Goal: Task Accomplishment & Management: Complete application form

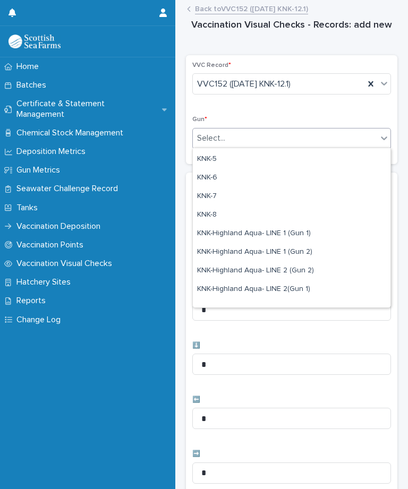
scroll to position [266, 0]
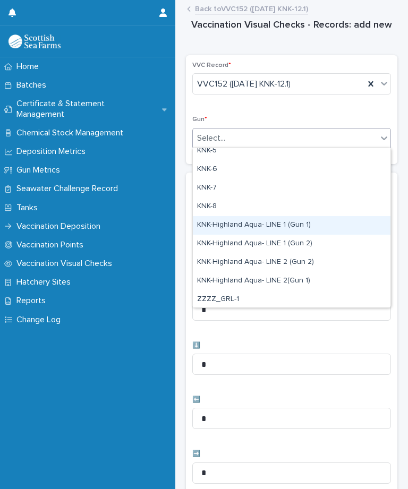
click at [305, 222] on div "KNK-Highland Aqua- LINE 1 (Gun 1)" at bounding box center [291, 225] width 197 height 19
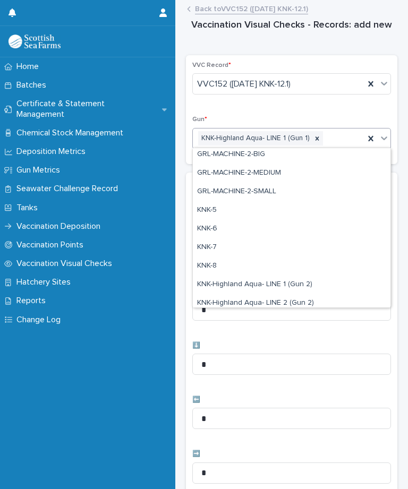
scroll to position [242, 0]
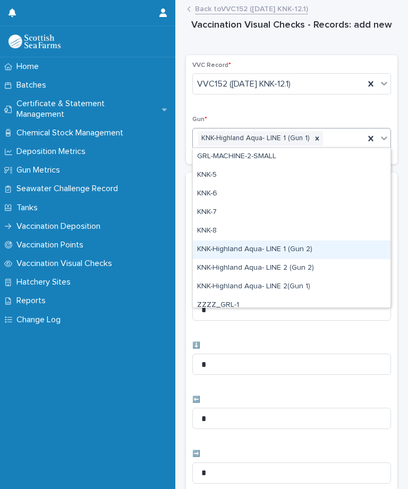
click at [295, 252] on div "KNK-Highland Aqua- LINE 1 (Gun 2)" at bounding box center [291, 249] width 197 height 19
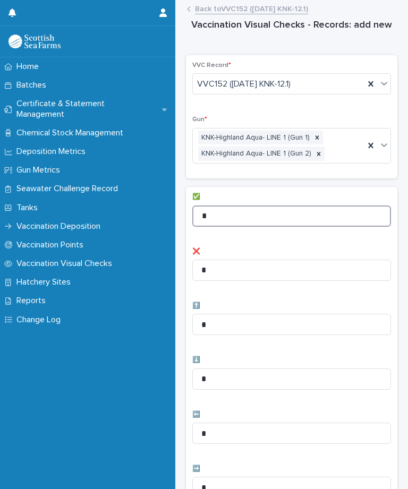
click at [257, 218] on input "*" at bounding box center [291, 215] width 199 height 21
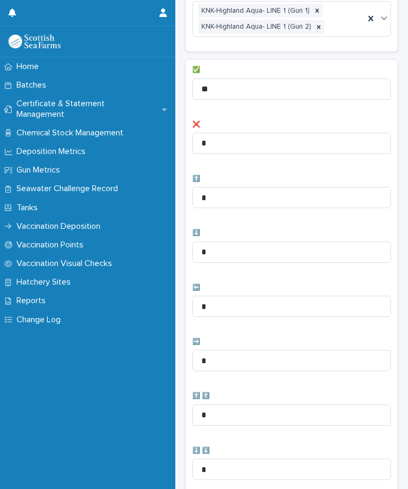
scroll to position [151, 0]
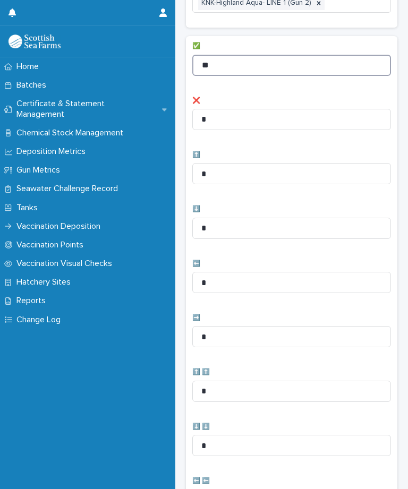
type input "**"
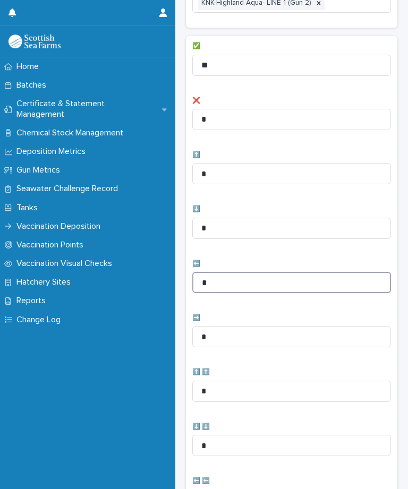
click at [248, 281] on input "*" at bounding box center [291, 282] width 199 height 21
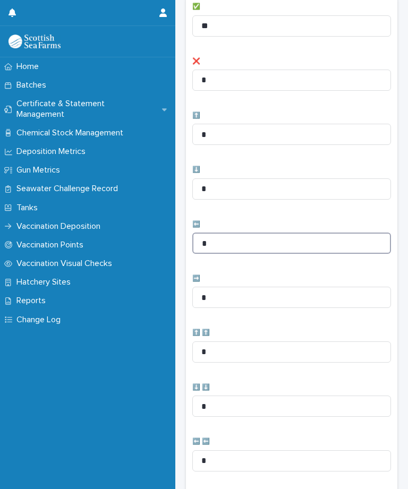
scroll to position [197, 0]
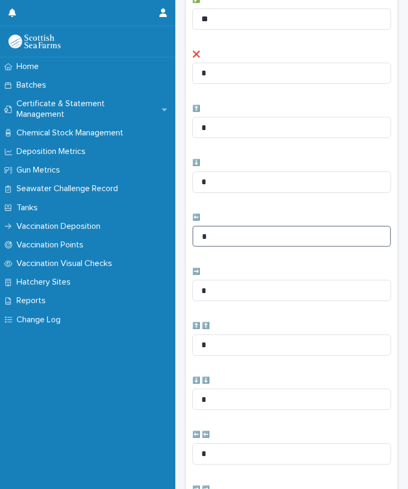
type input "*"
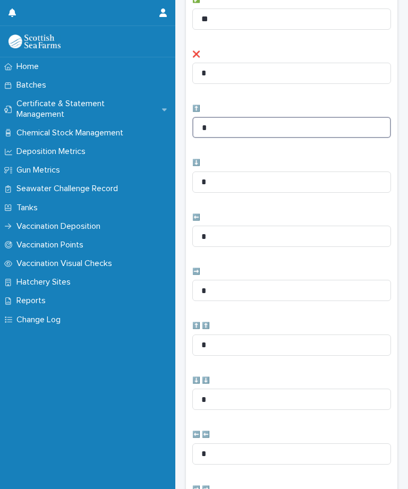
click at [233, 119] on input "*" at bounding box center [291, 127] width 199 height 21
click at [268, 132] on input "*" at bounding box center [291, 127] width 199 height 21
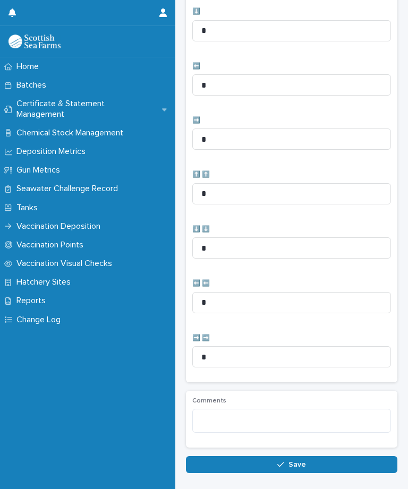
scroll to position [347, 0]
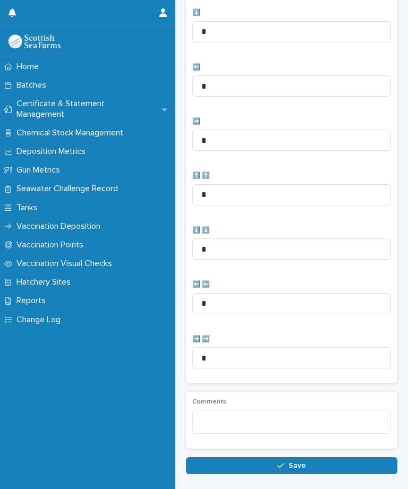
type input "*"
click at [286, 463] on div "button" at bounding box center [282, 465] width 11 height 7
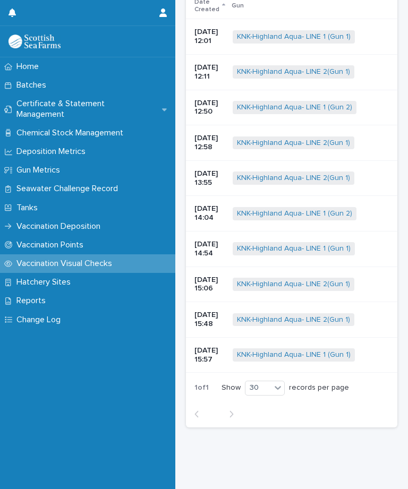
scroll to position [0, 0]
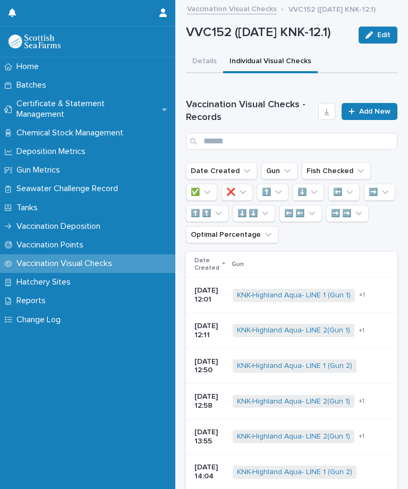
click at [369, 115] on span "Add New" at bounding box center [374, 111] width 31 height 7
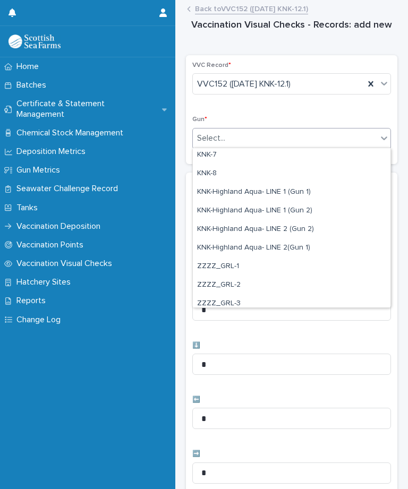
scroll to position [301, 0]
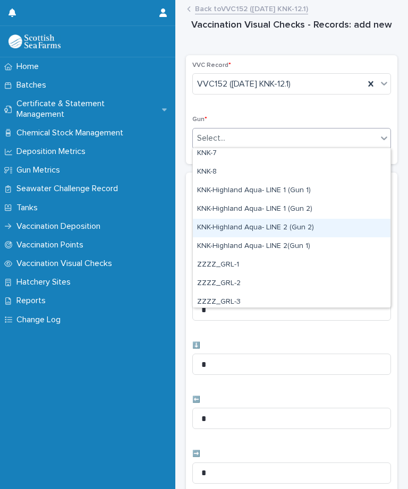
click at [281, 227] on div "KNK-Highland Aqua- LINE 2 (Gun 2)" at bounding box center [291, 228] width 197 height 19
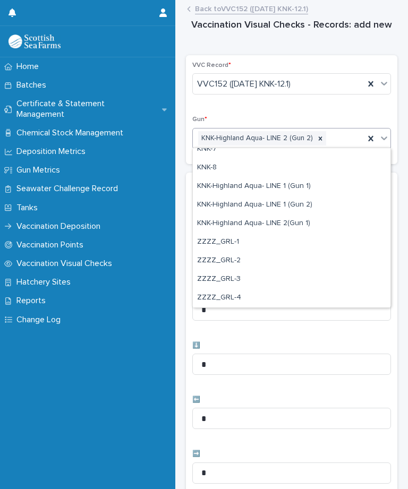
scroll to position [305, 0]
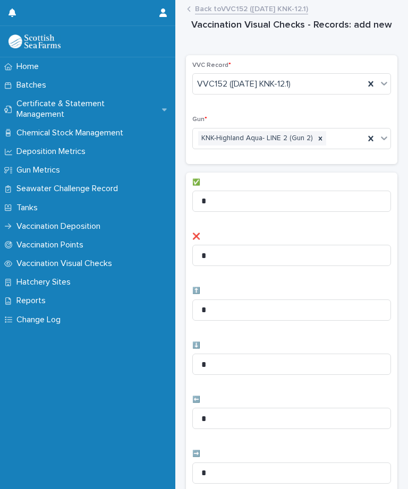
click at [283, 219] on div "✅ * ❌ * ⬆️ * ⬇️ * ⬅️ * ➡️ * ⬆️ ⬆️ * ⬇️ ⬇️ * ⬅️ ⬅️ * ➡️ ➡️ *" at bounding box center [291, 444] width 199 height 531
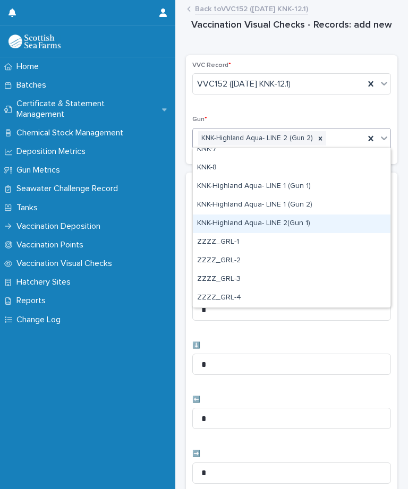
click at [256, 223] on div "KNK-Highland Aqua- LINE 2(Gun 1)" at bounding box center [291, 223] width 197 height 19
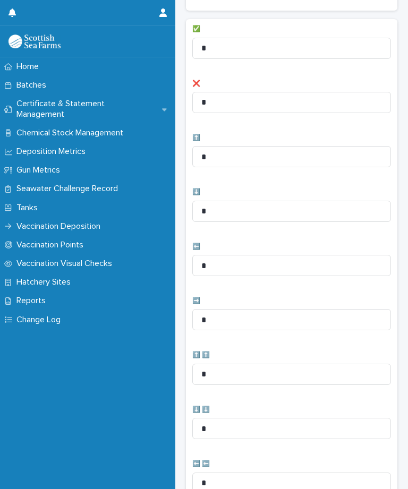
scroll to position [180, 0]
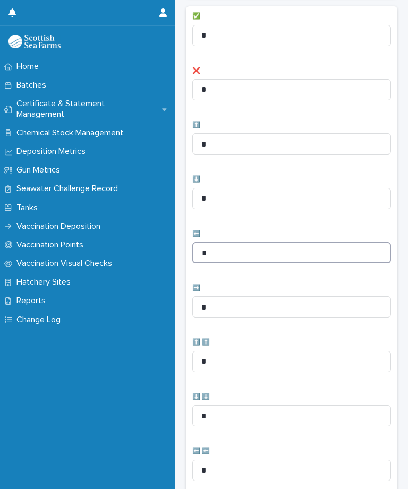
click at [252, 248] on input "*" at bounding box center [291, 252] width 199 height 21
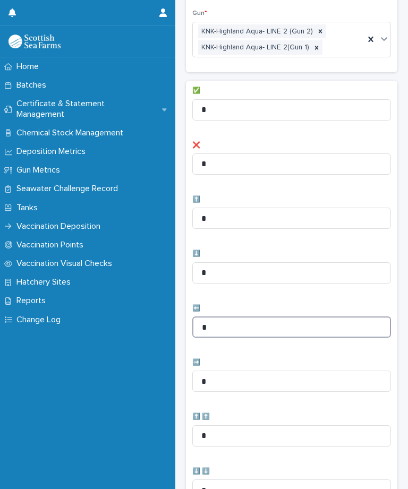
scroll to position [105, 0]
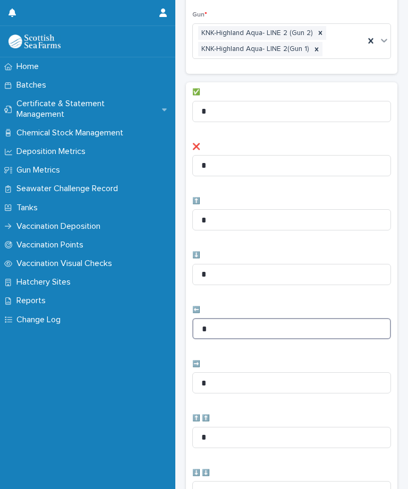
type input "*"
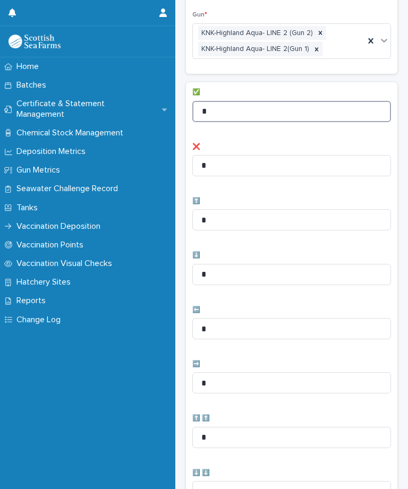
click at [271, 108] on input "*" at bounding box center [291, 111] width 199 height 21
type input "**"
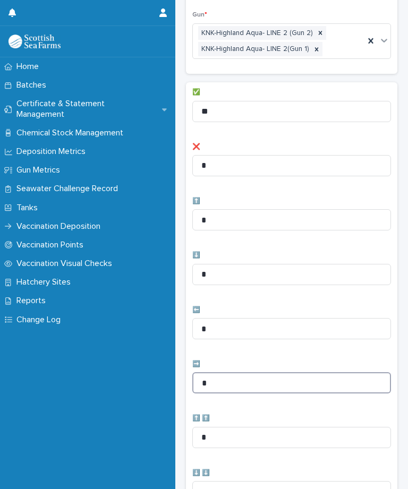
click at [238, 384] on input "*" at bounding box center [291, 382] width 199 height 21
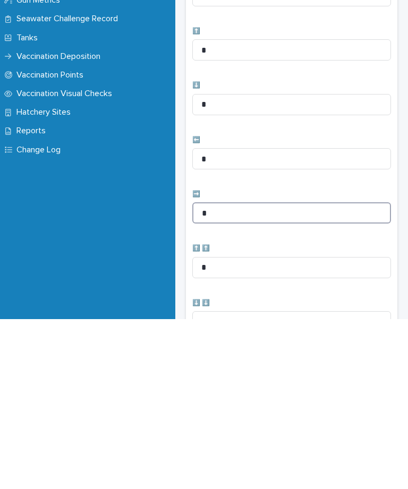
type input "*"
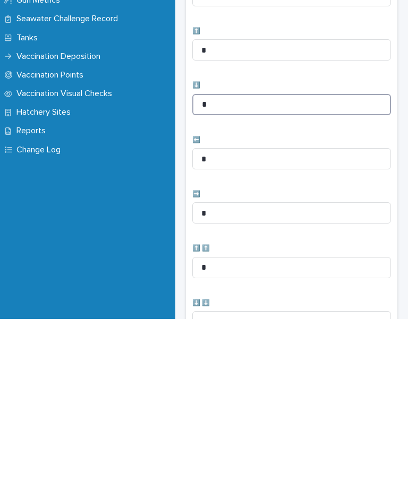
click at [253, 264] on input "*" at bounding box center [291, 274] width 199 height 21
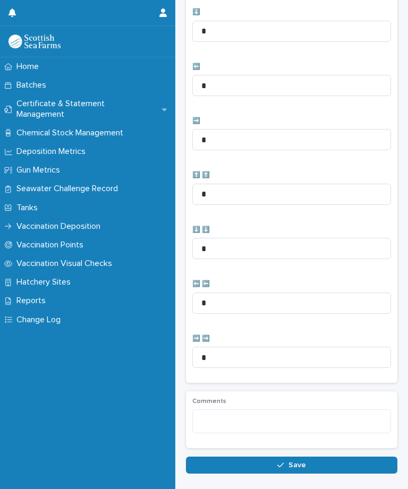
scroll to position [347, 0]
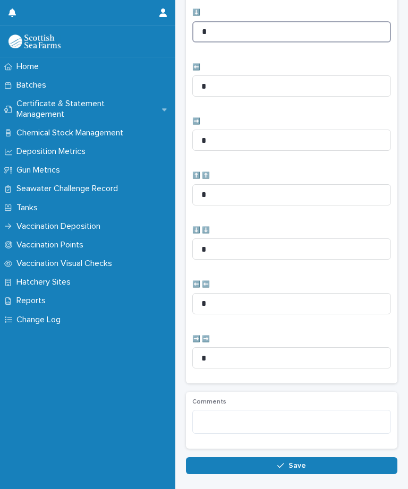
type input "*"
click at [293, 463] on span "Save" at bounding box center [297, 465] width 18 height 7
